Goal: Download file/media

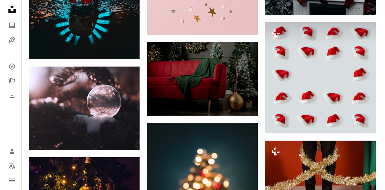
scroll to position [21740, 0]
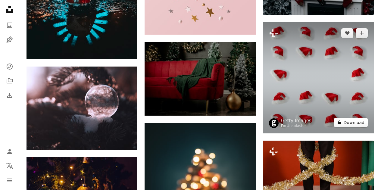
click at [341, 120] on icon "A lock" at bounding box center [339, 122] width 5 height 5
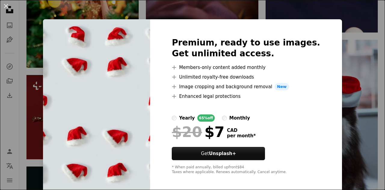
click at [341, 70] on div "An X shape Premium, ready to use images. Get unlimited access. A plus sign Memb…" at bounding box center [192, 95] width 385 height 190
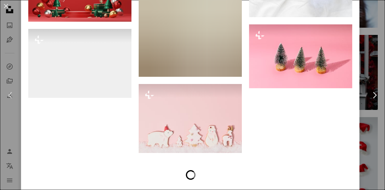
scroll to position [1411, 0]
